Goal: Book appointment/travel/reservation

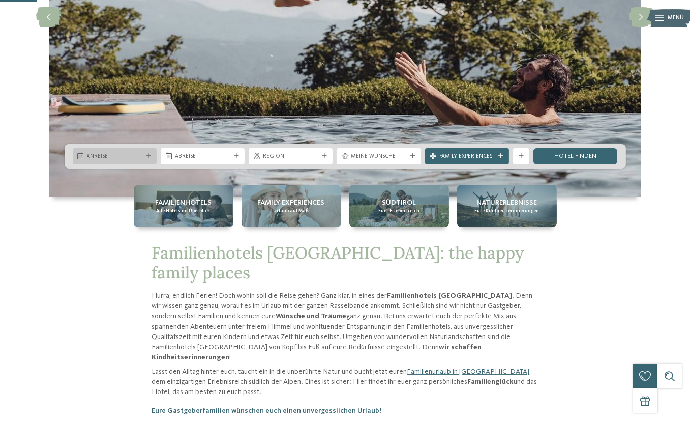
click at [137, 153] on span "Anreise" at bounding box center [114, 157] width 55 height 8
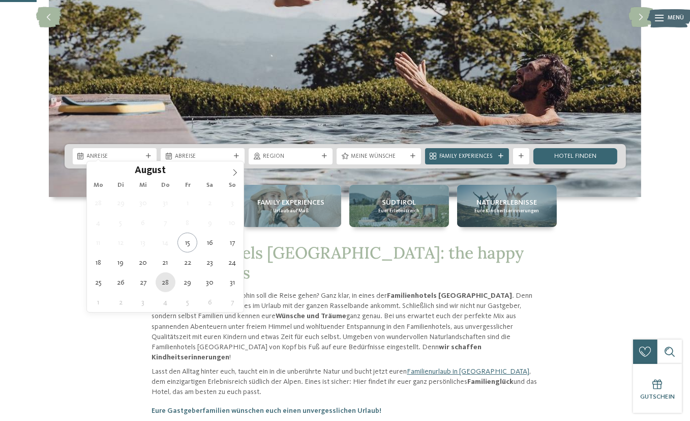
type div "28.08.2025"
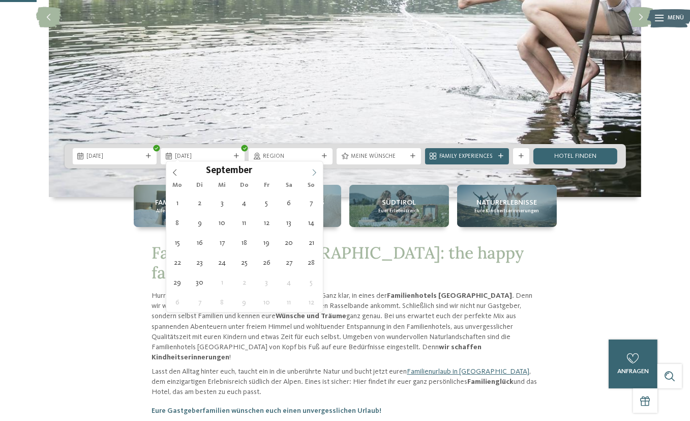
click at [316, 171] on icon at bounding box center [314, 172] width 7 height 7
type div "02.09.2025"
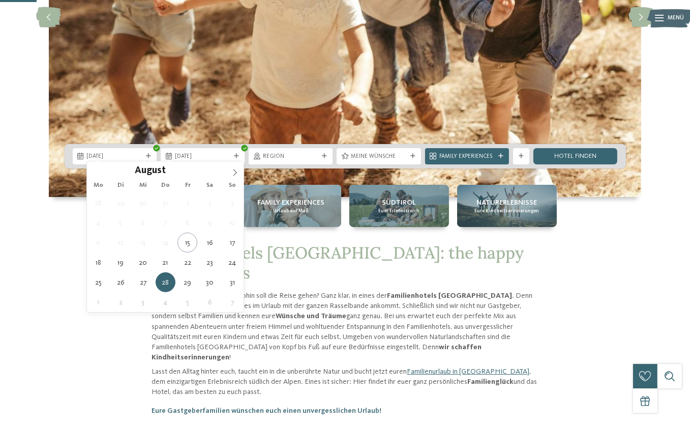
click at [115, 153] on span "28.08.2025" at bounding box center [114, 157] width 55 height 8
type div "27.08.2025"
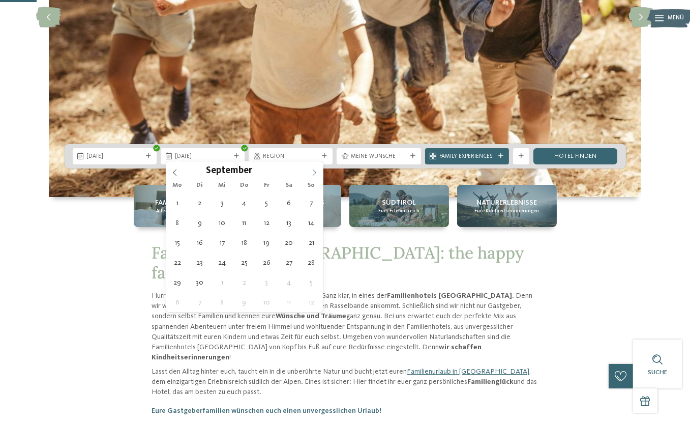
click at [314, 174] on icon at bounding box center [314, 172] width 4 height 7
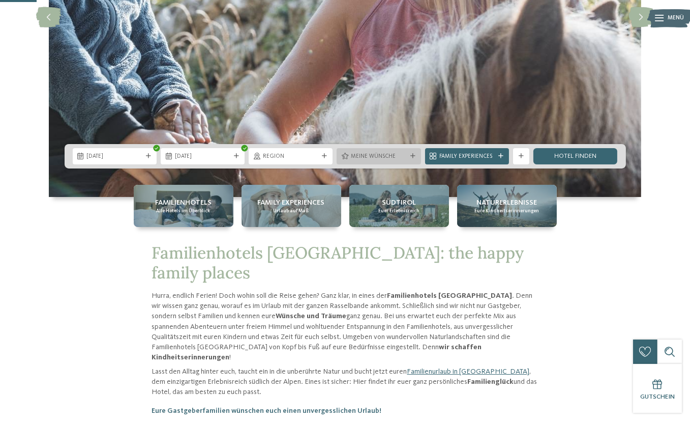
click at [409, 154] on div at bounding box center [413, 156] width 8 height 5
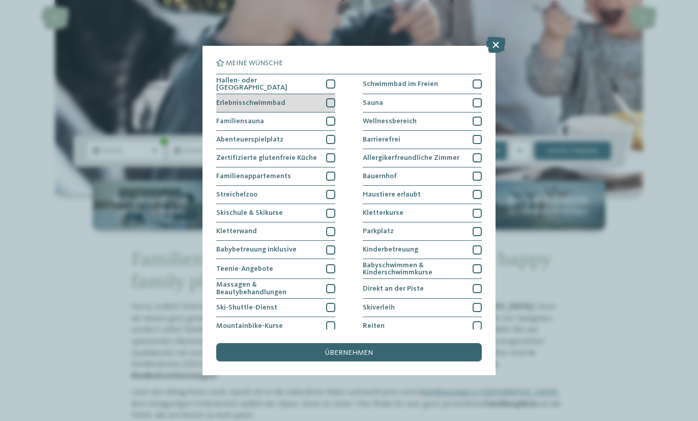
click at [329, 102] on div at bounding box center [330, 102] width 9 height 9
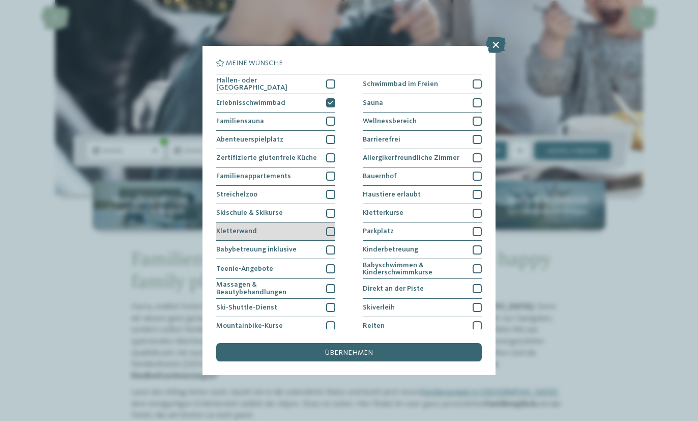
click at [326, 228] on div at bounding box center [330, 231] width 9 height 9
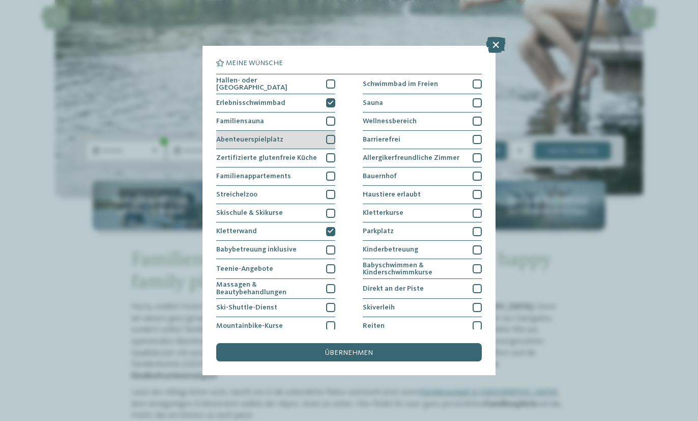
click at [330, 137] on div at bounding box center [330, 139] width 9 height 9
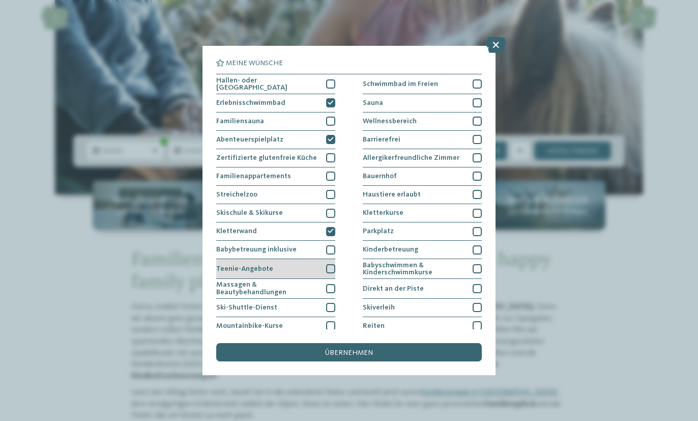
click at [329, 264] on div at bounding box center [330, 268] width 9 height 9
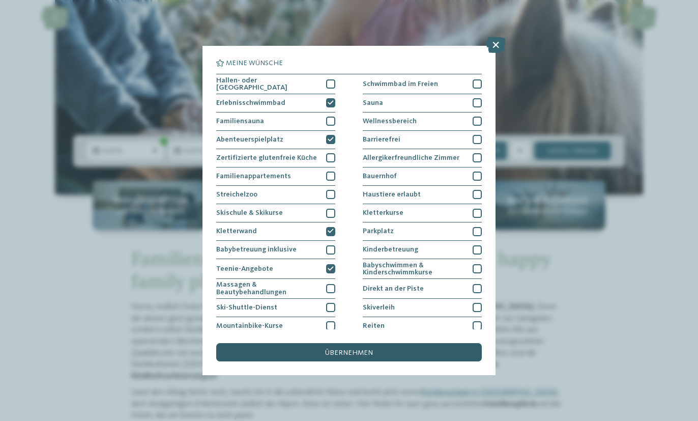
click at [347, 353] on span "übernehmen" at bounding box center [349, 352] width 48 height 7
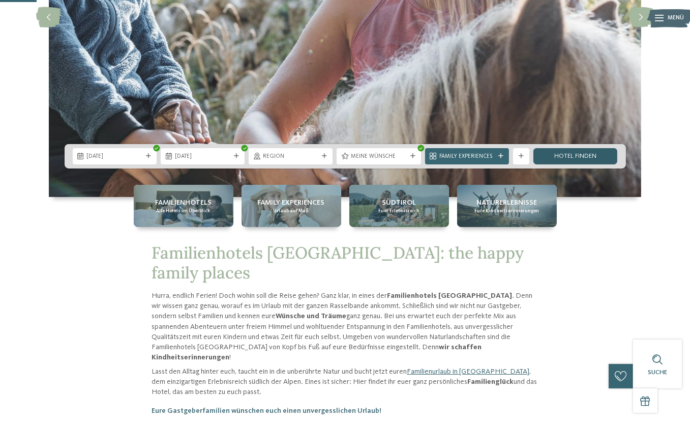
click at [570, 149] on link "Hotel finden" at bounding box center [576, 156] width 84 height 16
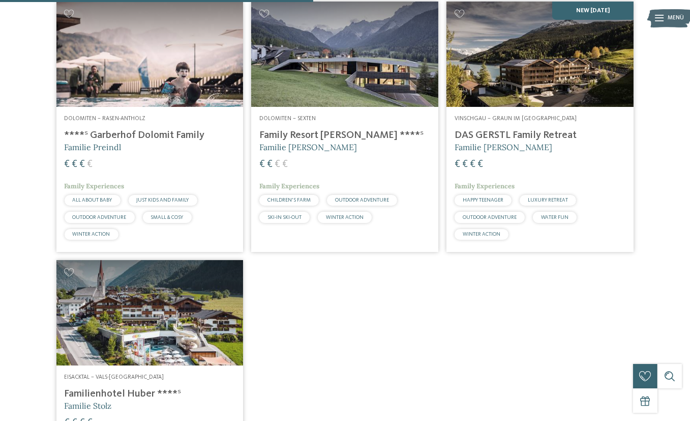
scroll to position [548, 0]
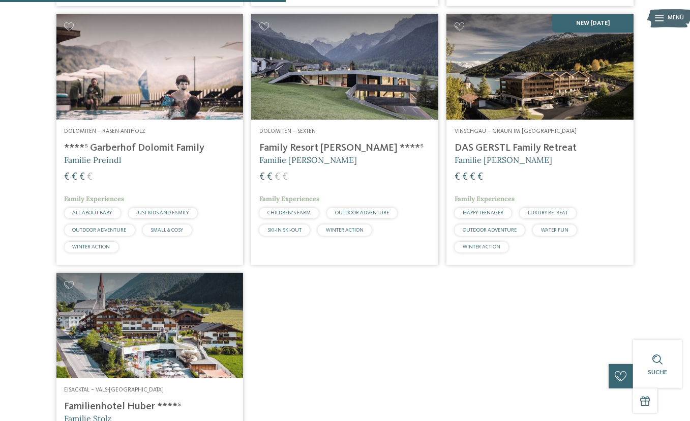
click at [326, 154] on h4 "Family Resort [PERSON_NAME] ****ˢ" at bounding box center [344, 148] width 171 height 12
